Goal: Navigation & Orientation: Find specific page/section

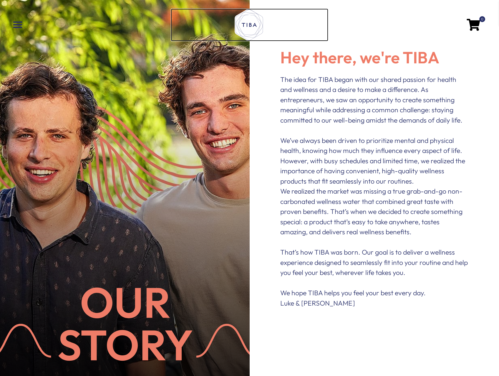
click at [247, 28] on icon at bounding box center [249, 25] width 29 height 33
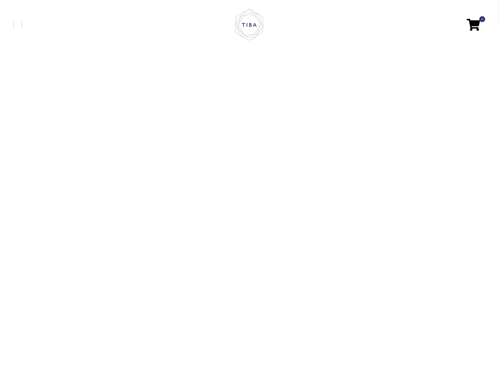
click at [20, 26] on link at bounding box center [92, 24] width 158 height 6
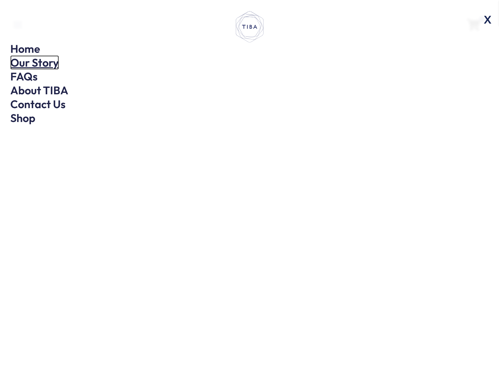
click at [25, 62] on link "Our Story" at bounding box center [34, 62] width 49 height 14
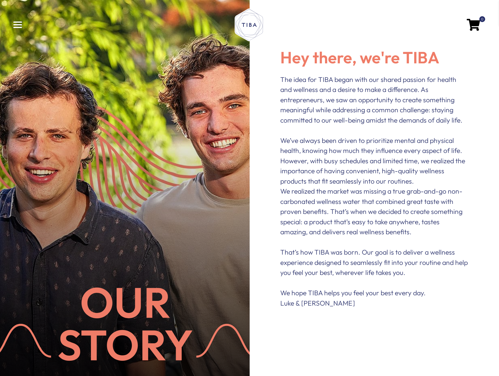
click at [18, 25] on span at bounding box center [17, 24] width 9 height 1
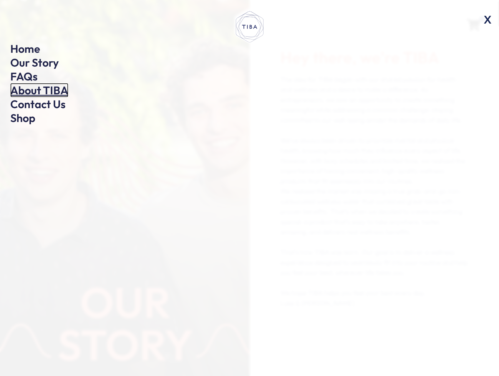
click at [30, 89] on link "About TIBA" at bounding box center [39, 90] width 58 height 14
